Goal: Information Seeking & Learning: Learn about a topic

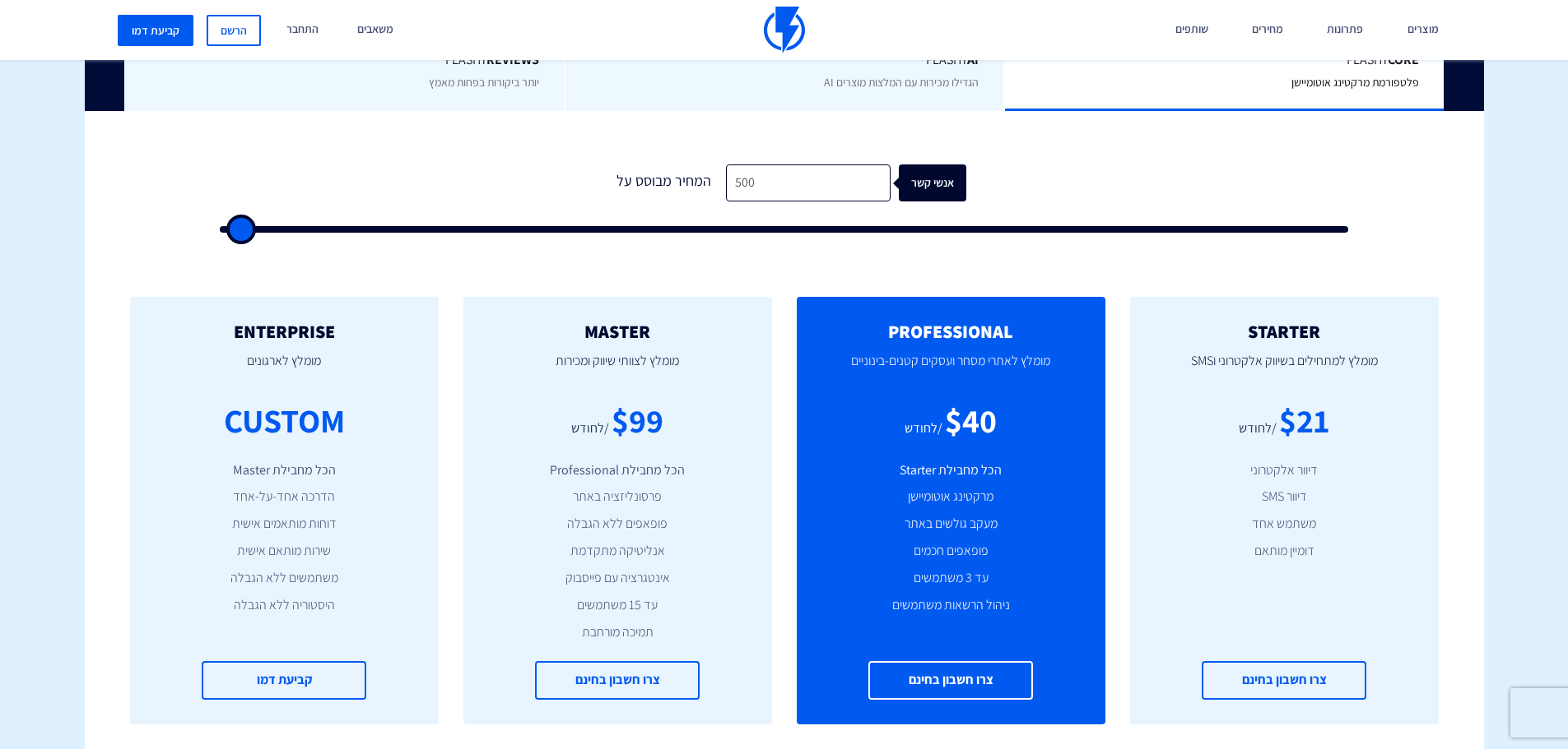
scroll to position [493, 0]
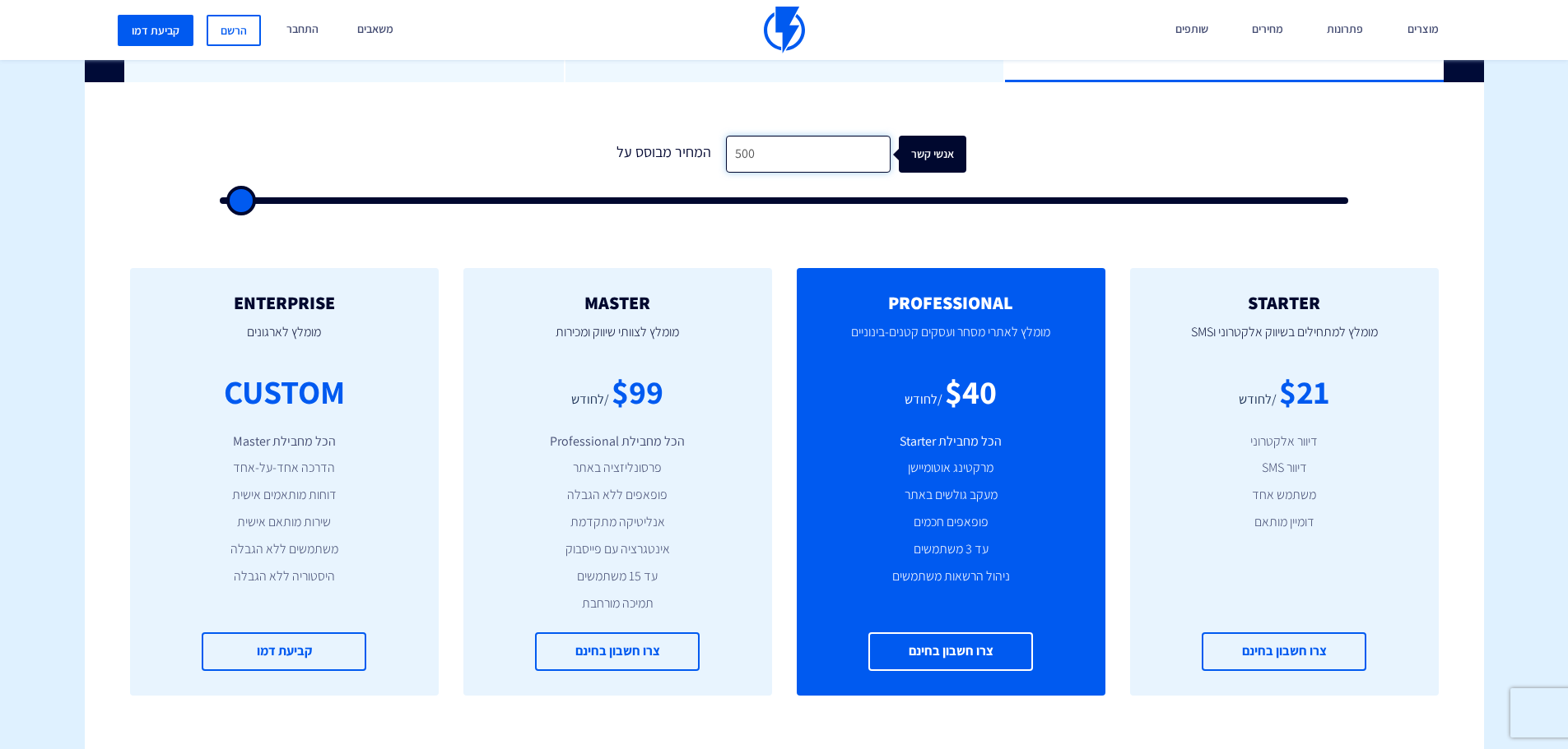
click at [800, 143] on input "500" at bounding box center [808, 154] width 165 height 37
drag, startPoint x: 789, startPoint y: 150, endPoint x: 702, endPoint y: 166, distance: 88.5
click at [702, 166] on div "המחיר מבוסס על 500 אנשי קשר" at bounding box center [785, 154] width 364 height 37
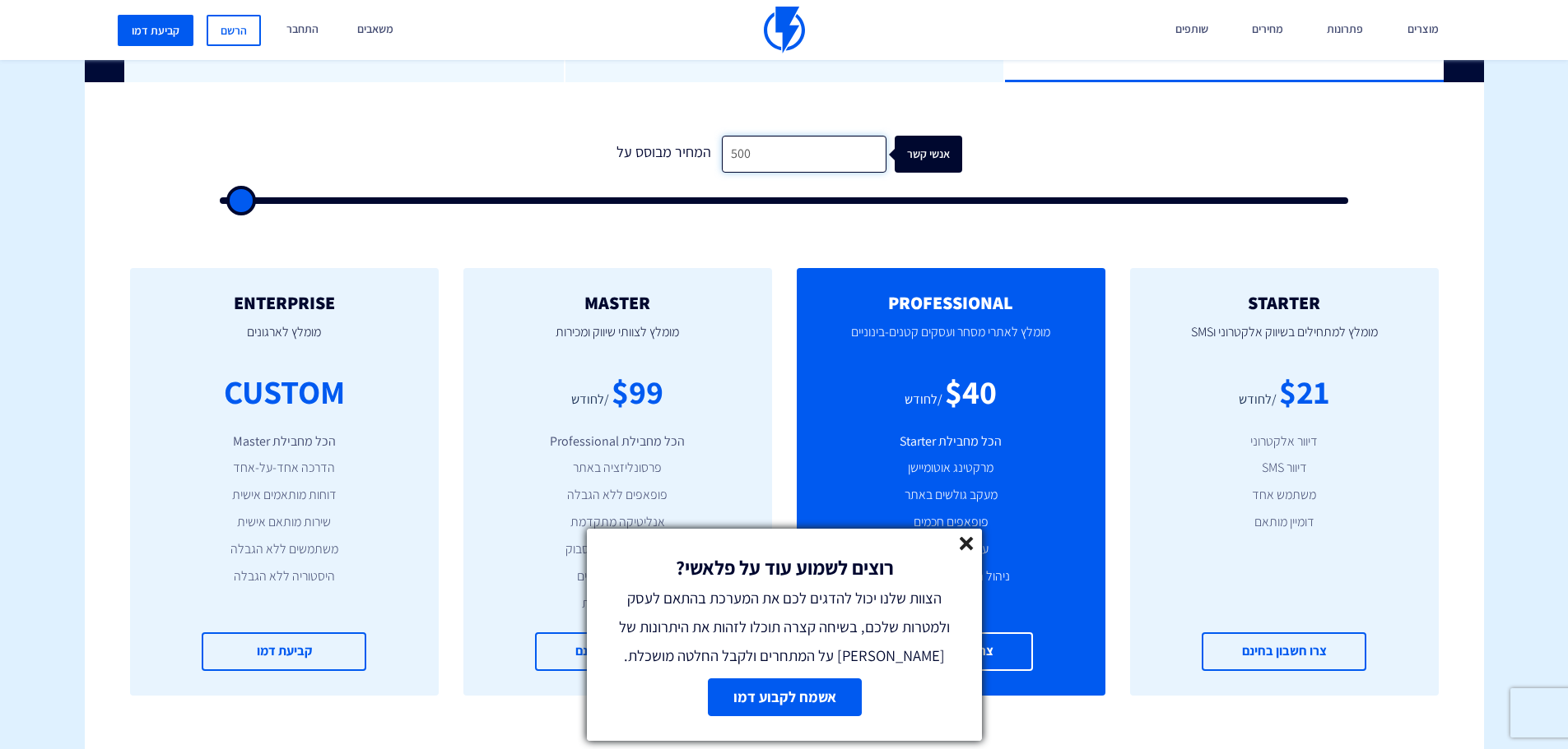
click at [779, 155] on input "500" at bounding box center [804, 154] width 165 height 37
type input "3"
type input "500"
type input "30"
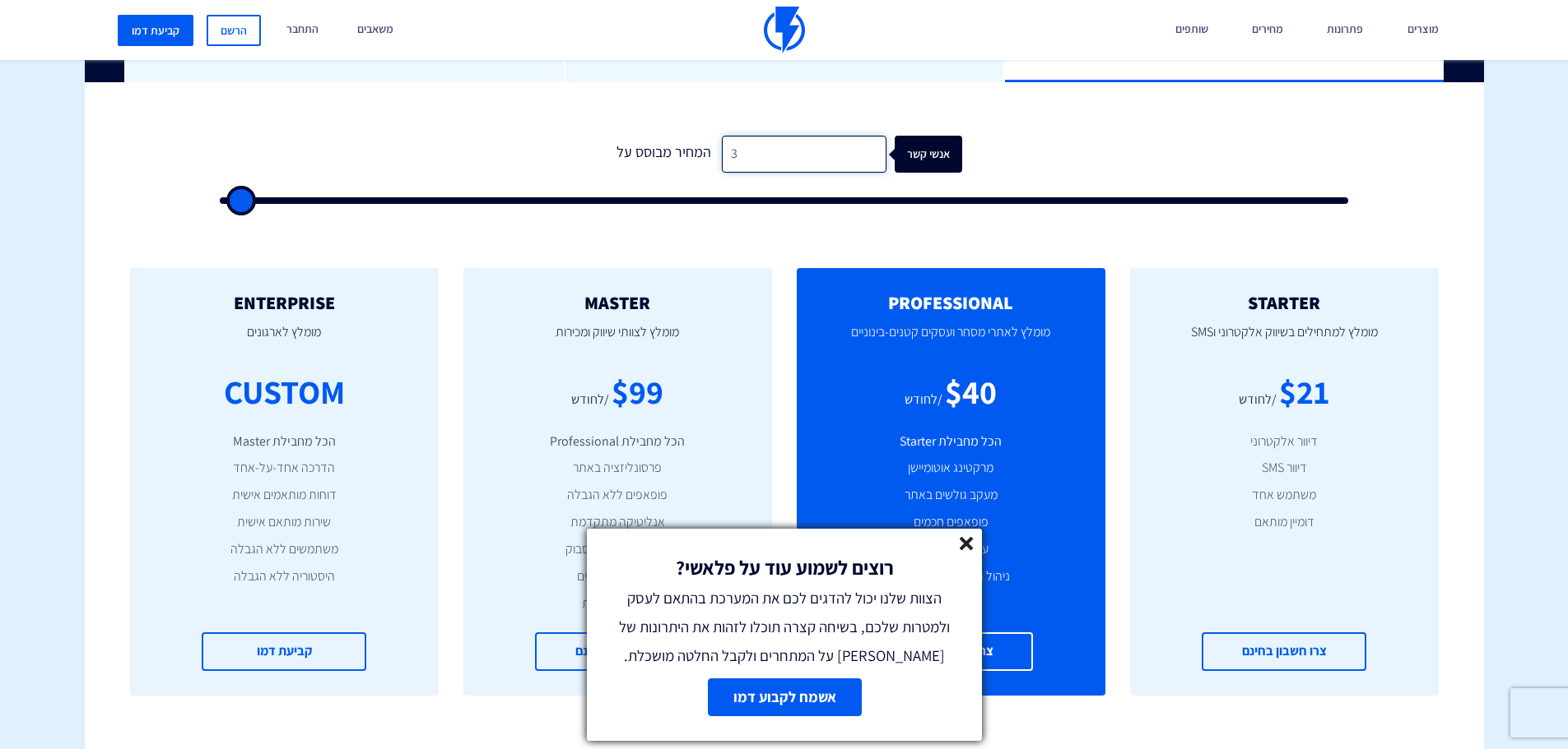
type input "500"
type input "300"
type input "500"
type input "3,000"
type input "3000"
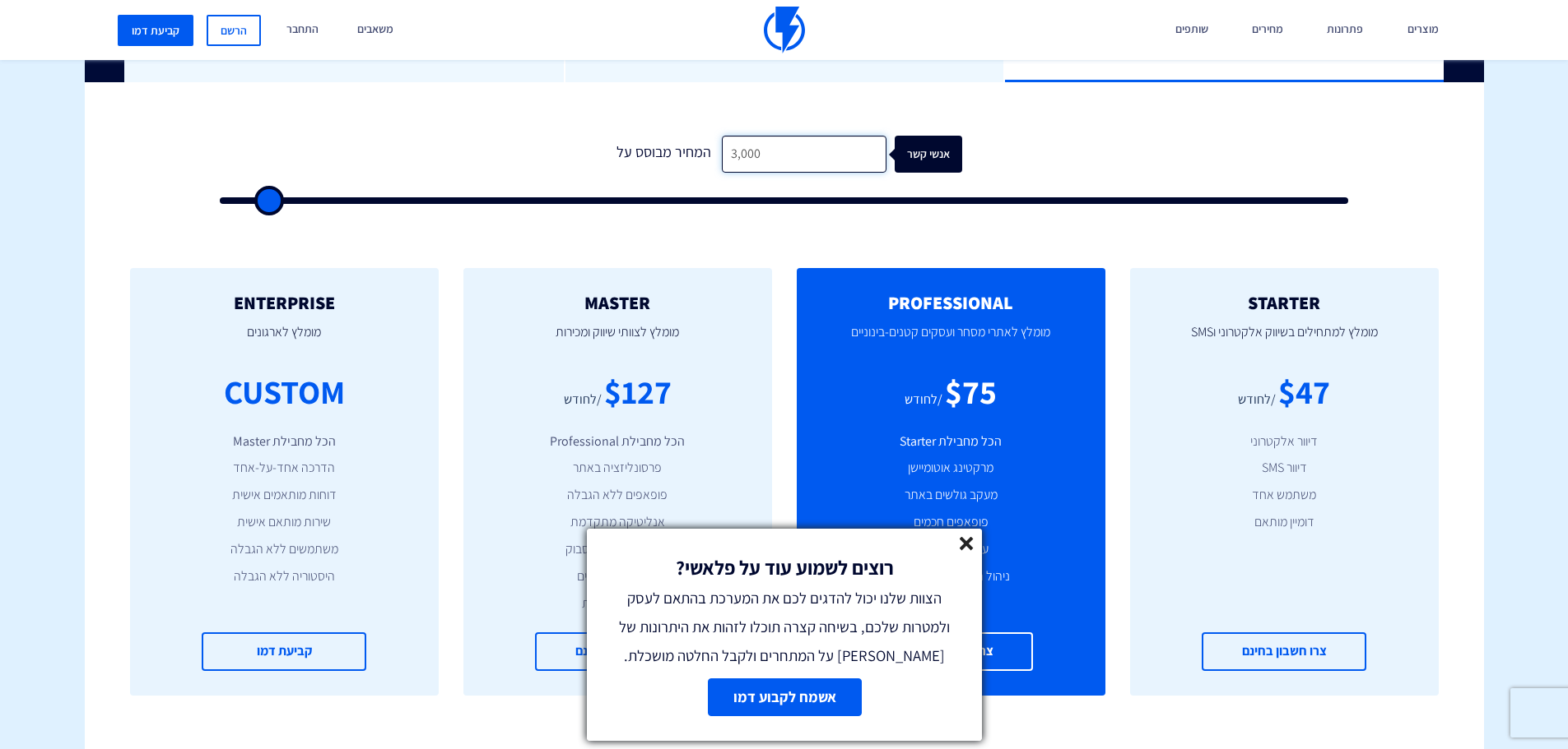
type input "30,000"
type input "30000"
type input "30,000"
click at [963, 547] on line at bounding box center [966, 544] width 12 height 11
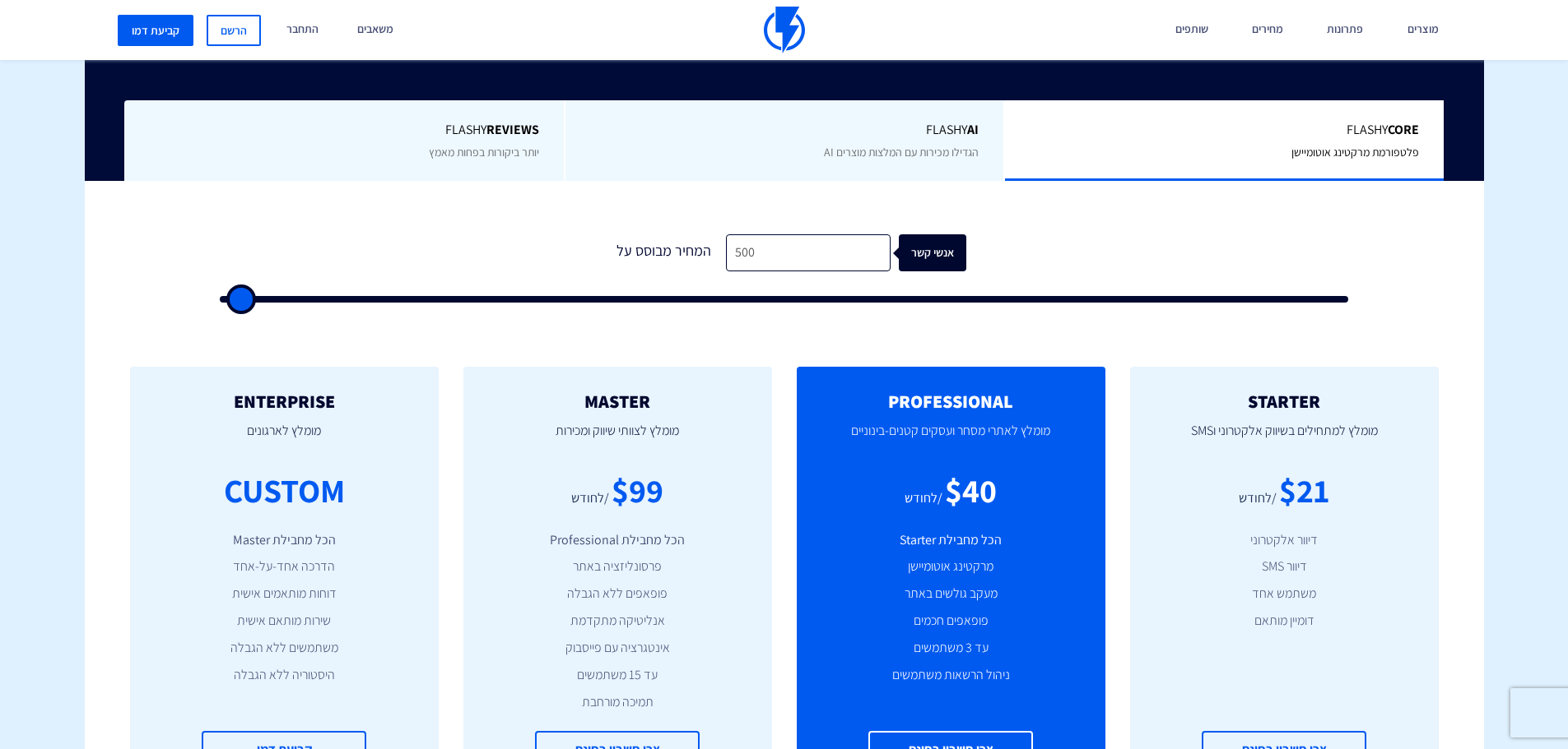
scroll to position [411, 0]
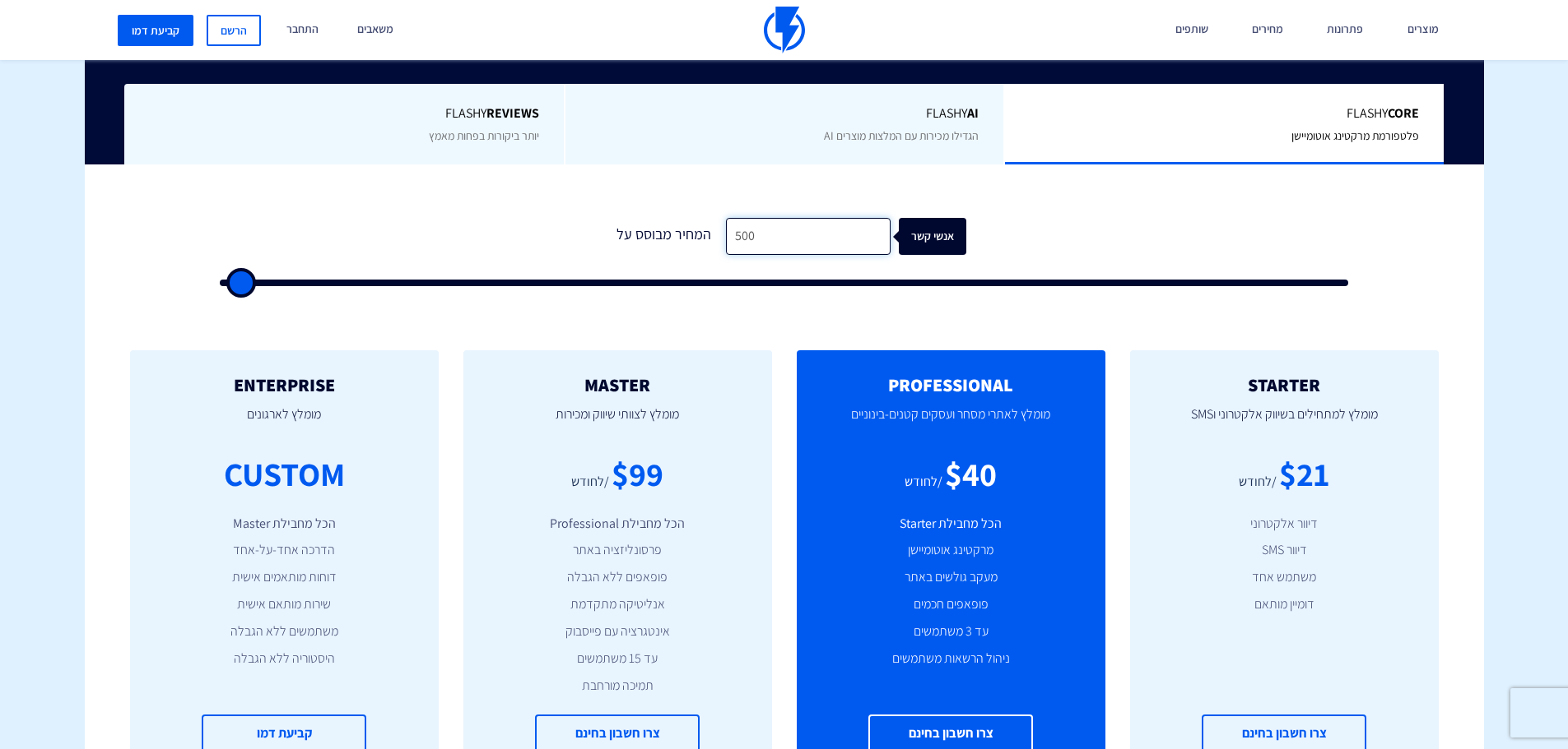
click at [842, 225] on input "500" at bounding box center [808, 237] width 165 height 37
type input "3"
type input "500"
type input "30"
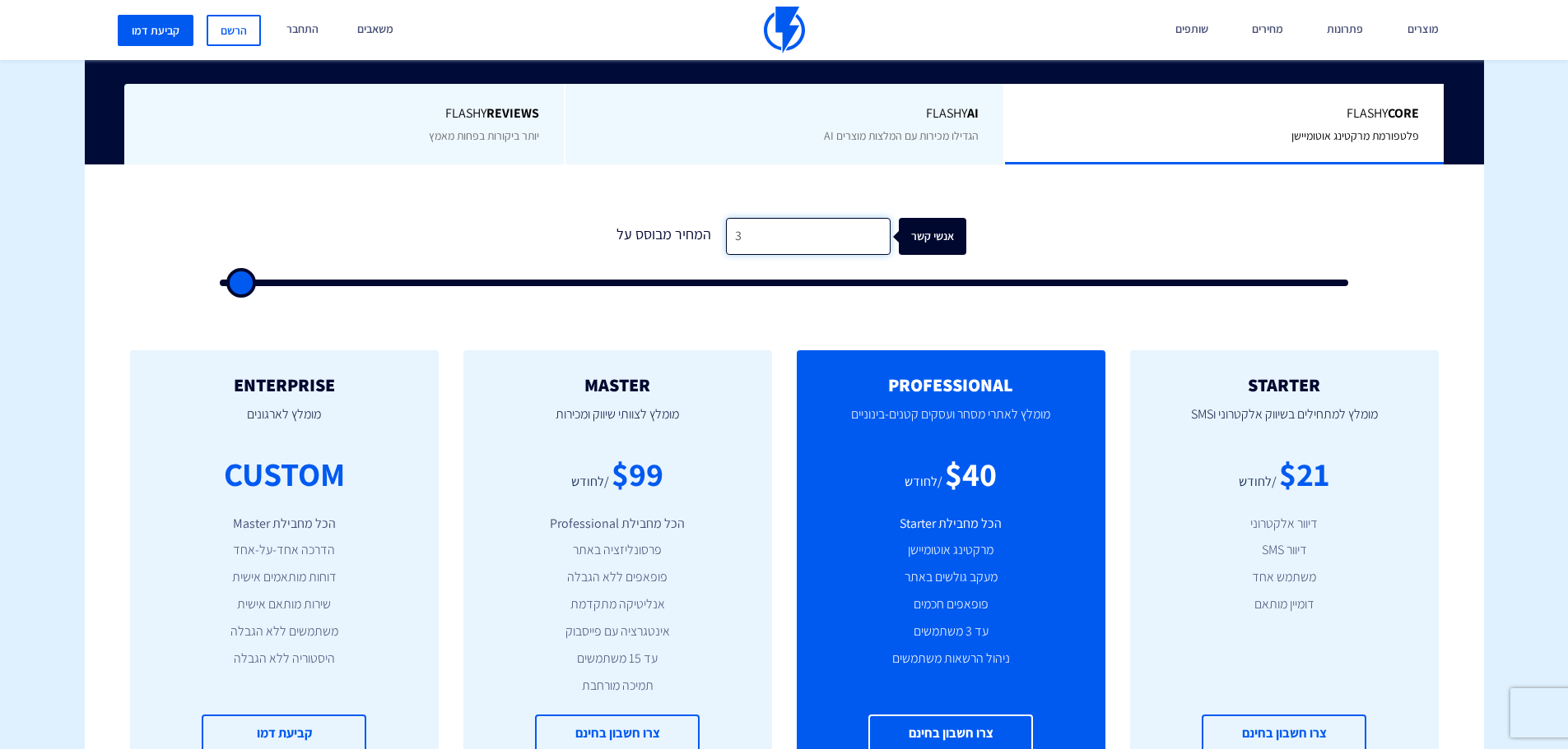
type input "500"
type input "300"
type input "500"
type input "3,000"
type input "3000"
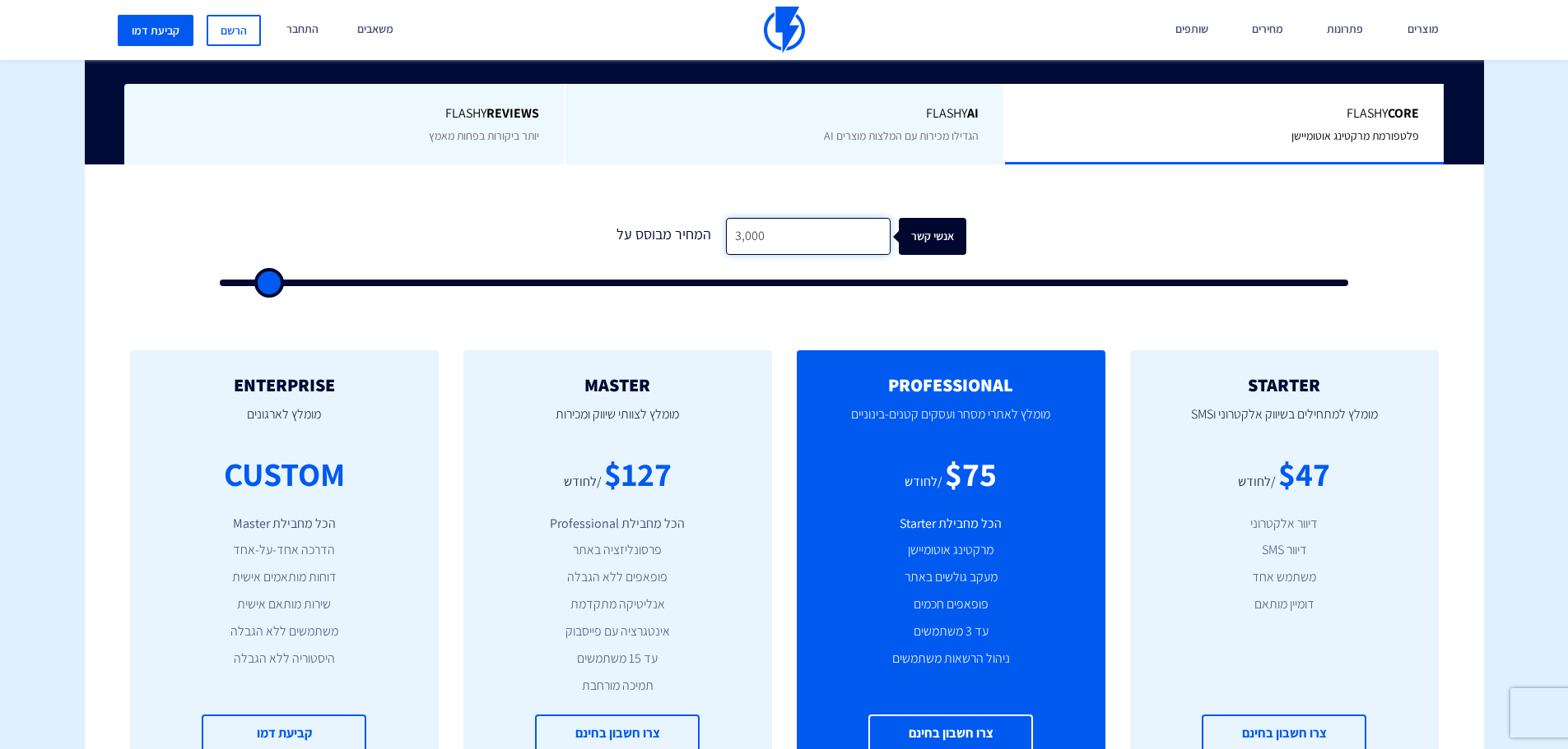
type input "30,000"
type input "30000"
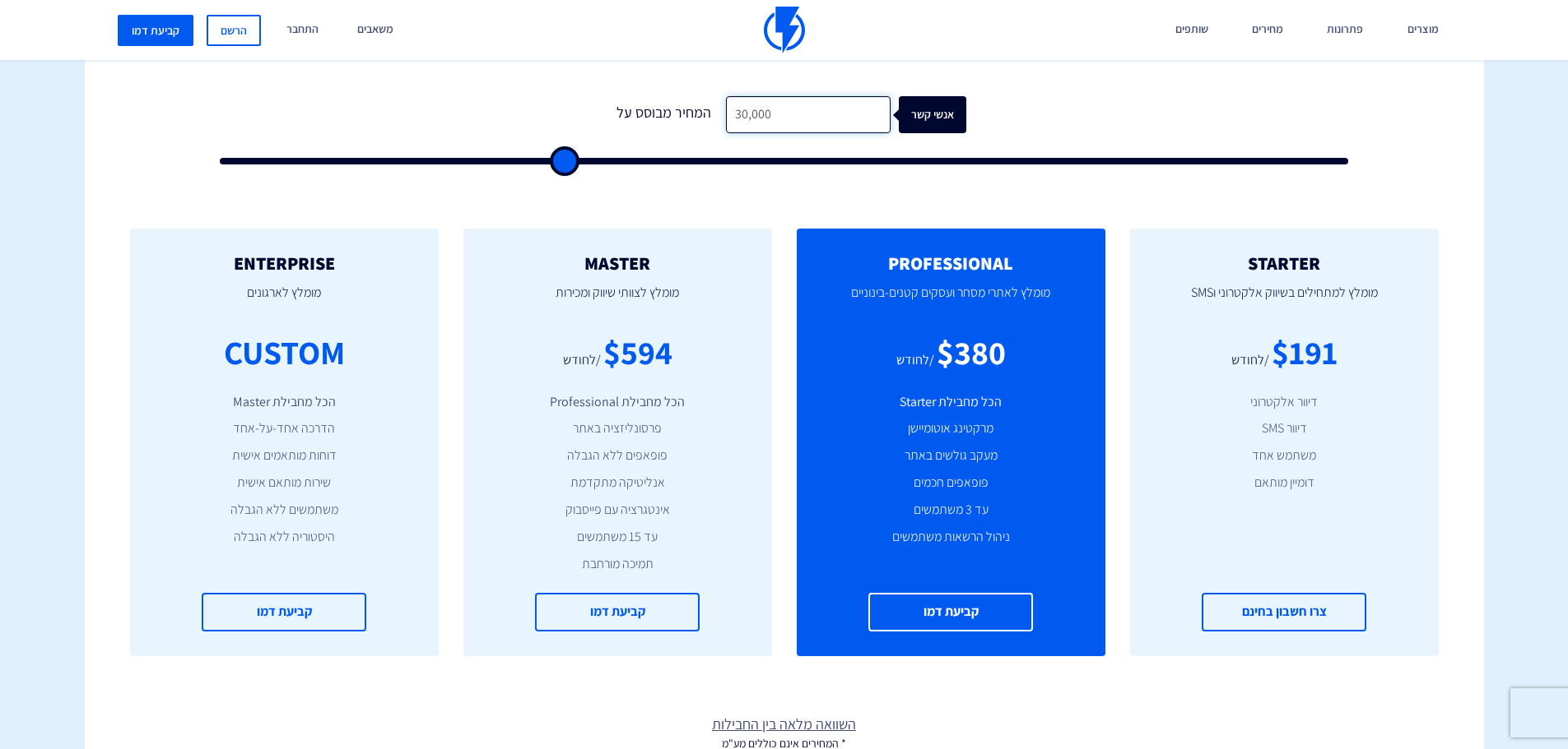
scroll to position [493, 0]
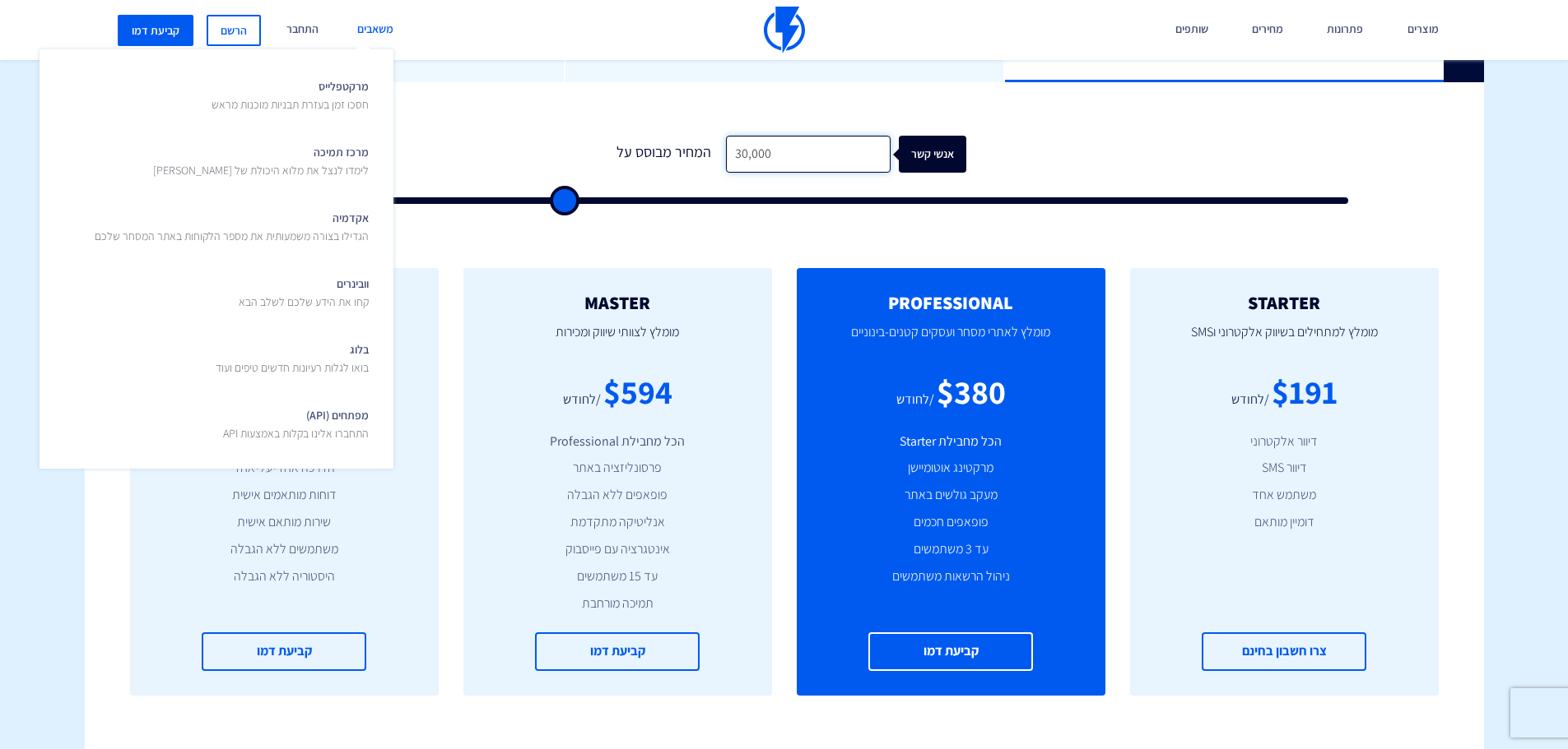
type input "30,000"
